Goal: Task Accomplishment & Management: Manage account settings

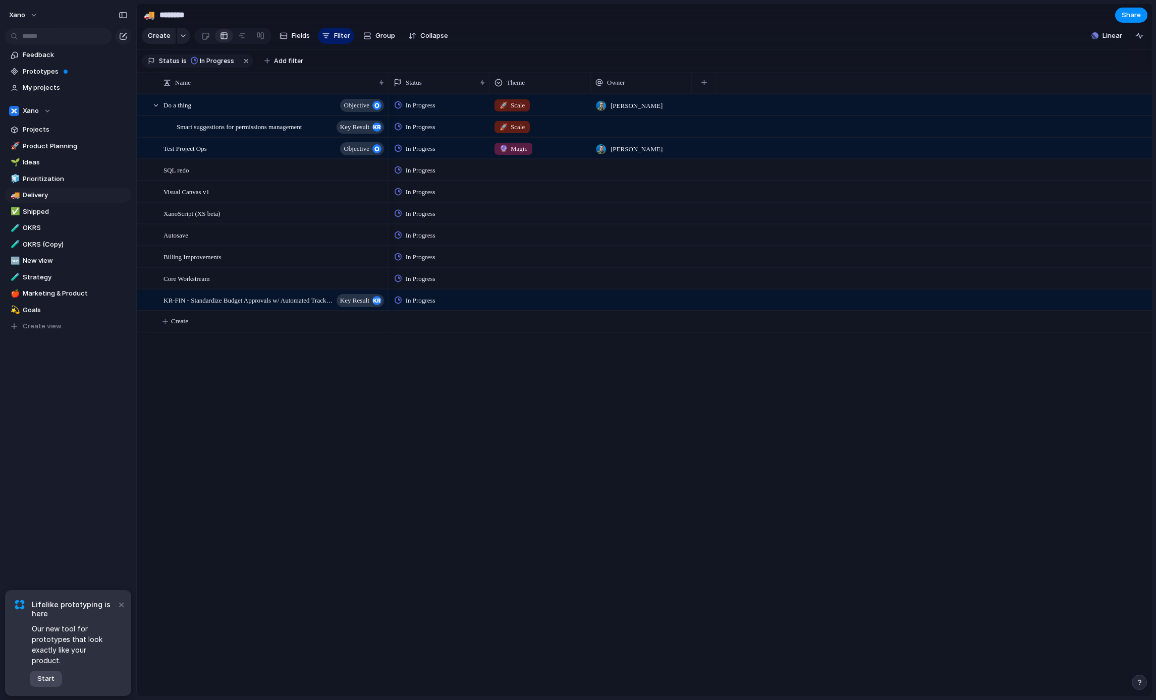
click at [49, 679] on span "Start" at bounding box center [45, 679] width 17 height 10
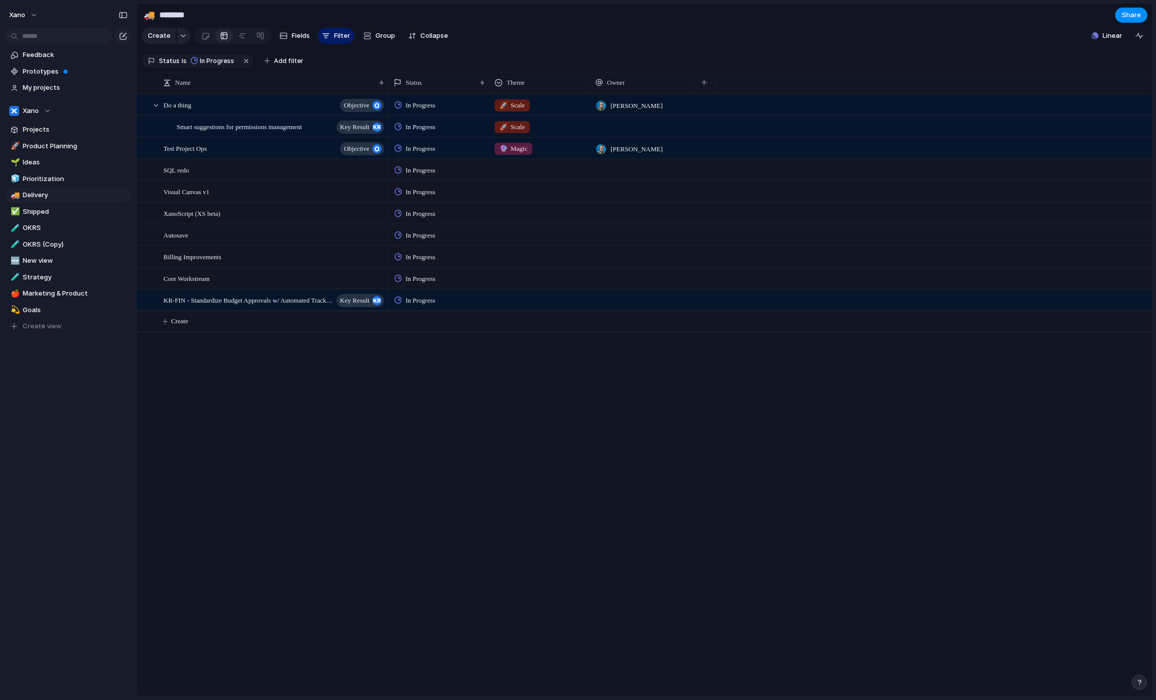
drag, startPoint x: 461, startPoint y: 455, endPoint x: 427, endPoint y: 449, distance: 34.3
click at [460, 456] on div "In Progress 🚀 Scale [PERSON_NAME] In Progress 🚀 Scale In Progress 🔮 Magic [PERS…" at bounding box center [770, 395] width 763 height 603
click at [25, 12] on span "Xano" at bounding box center [17, 15] width 16 height 10
click at [35, 40] on span "Settings" at bounding box center [37, 38] width 28 height 10
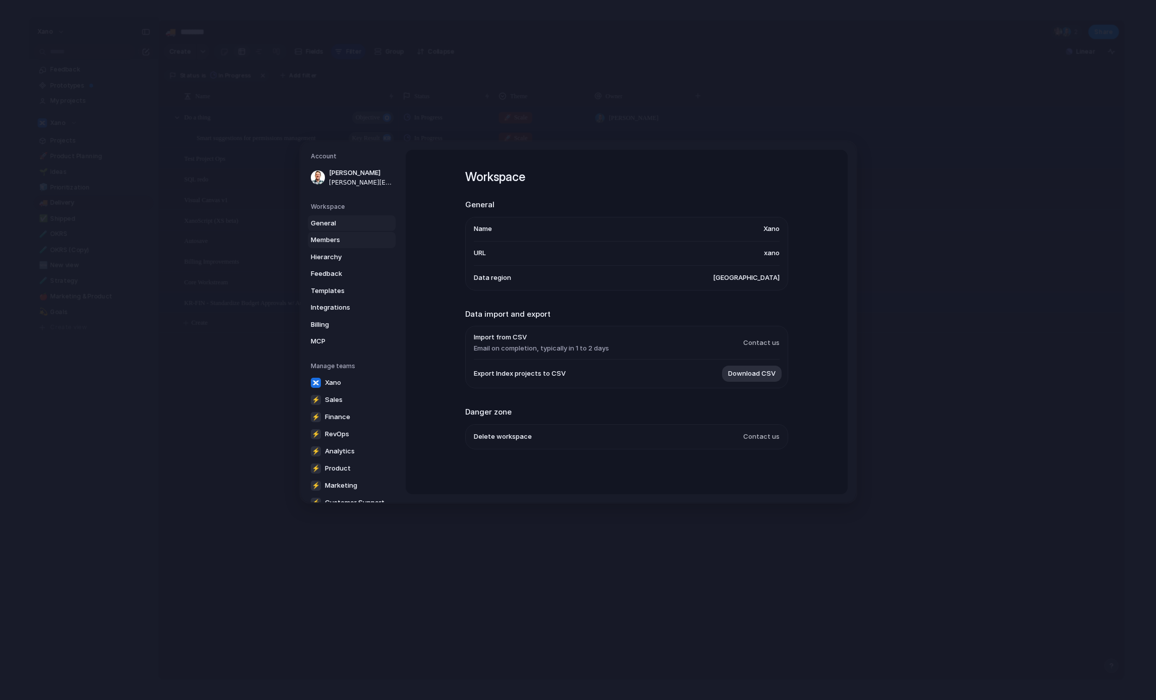
click at [322, 235] on span "Members" at bounding box center [343, 240] width 65 height 10
